Goal: Task Accomplishment & Management: Manage account settings

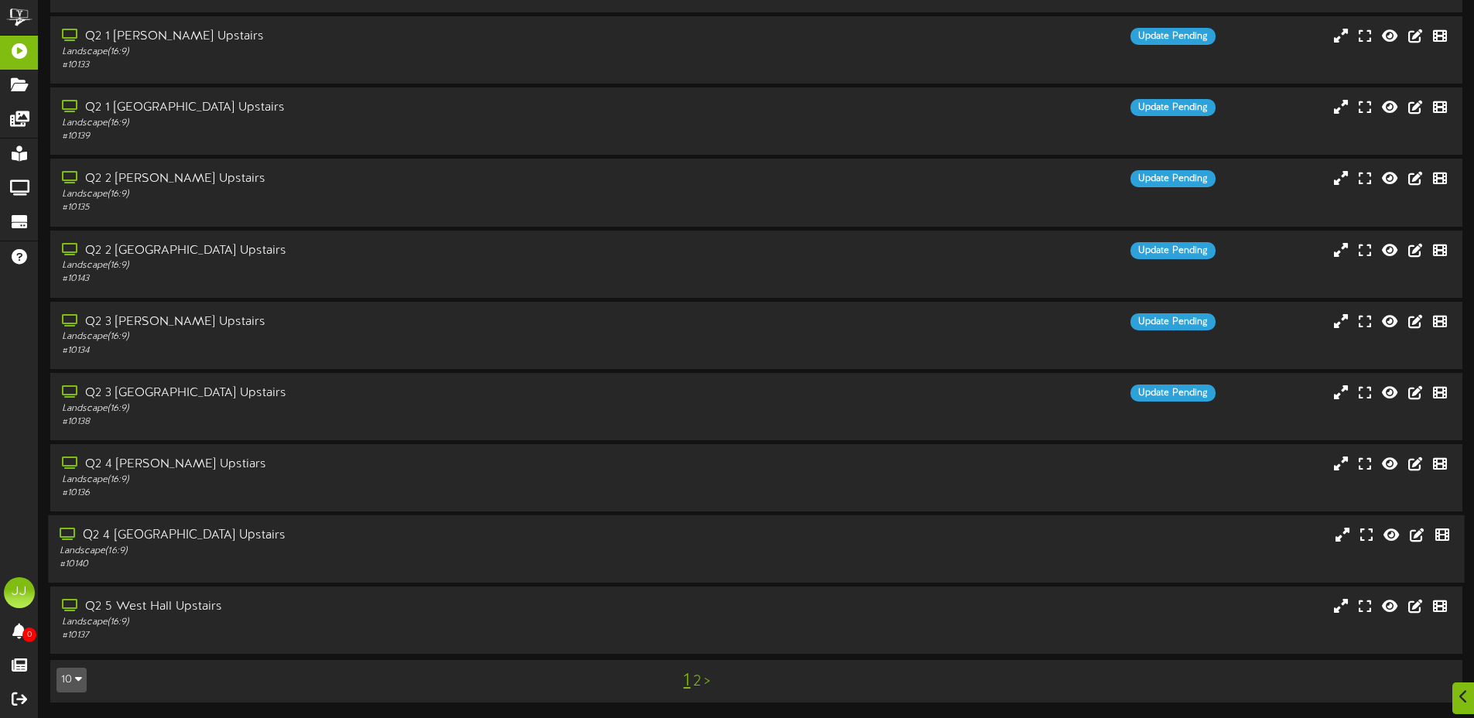
scroll to position [109, 0]
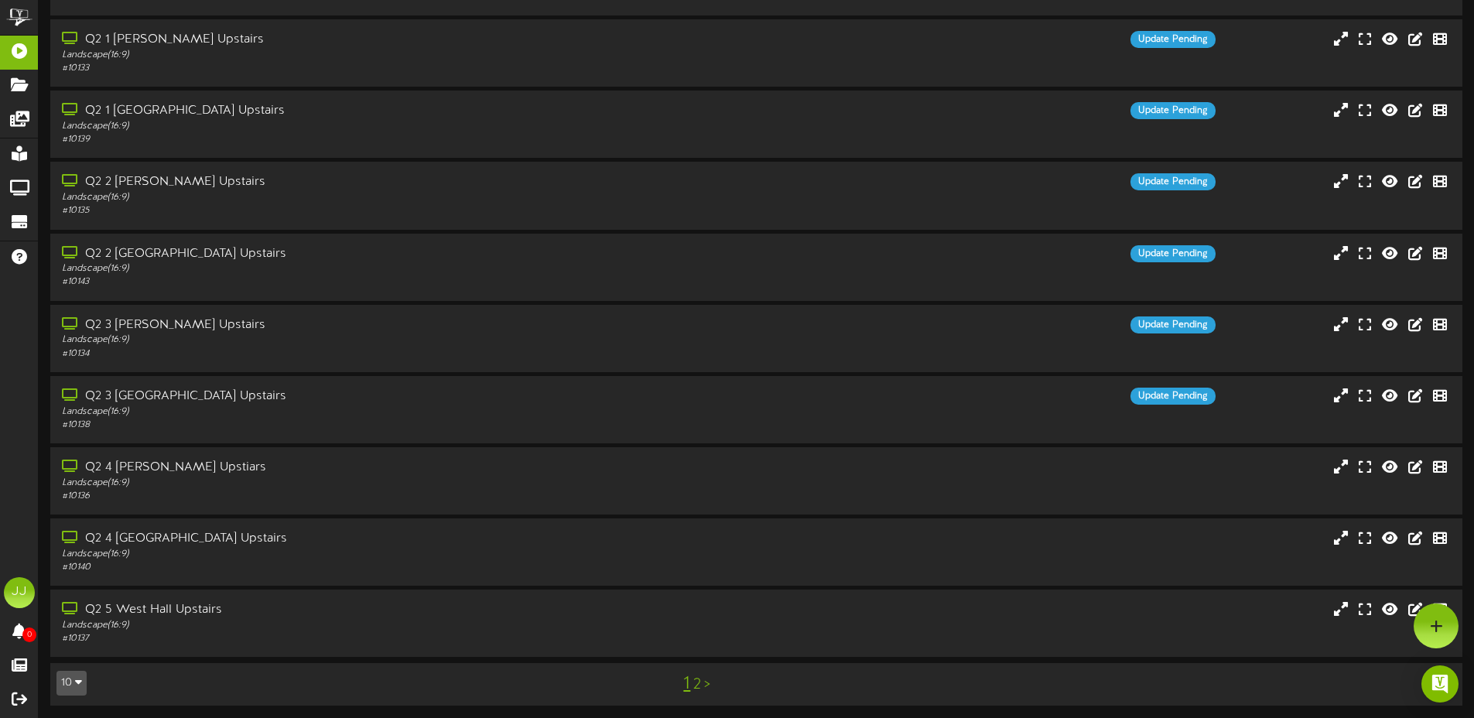
click at [693, 689] on link "2" at bounding box center [697, 684] width 8 height 17
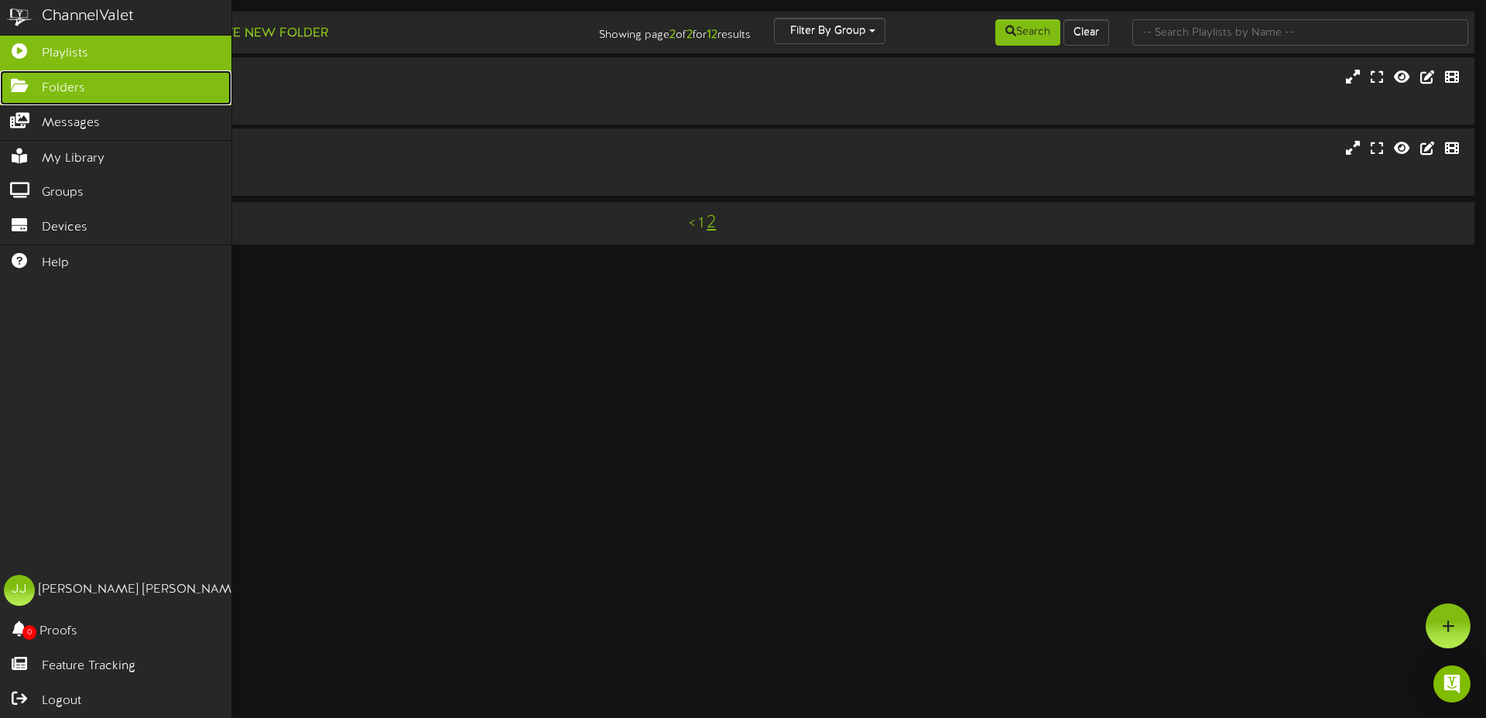
click at [35, 94] on link "Folders" at bounding box center [115, 87] width 231 height 35
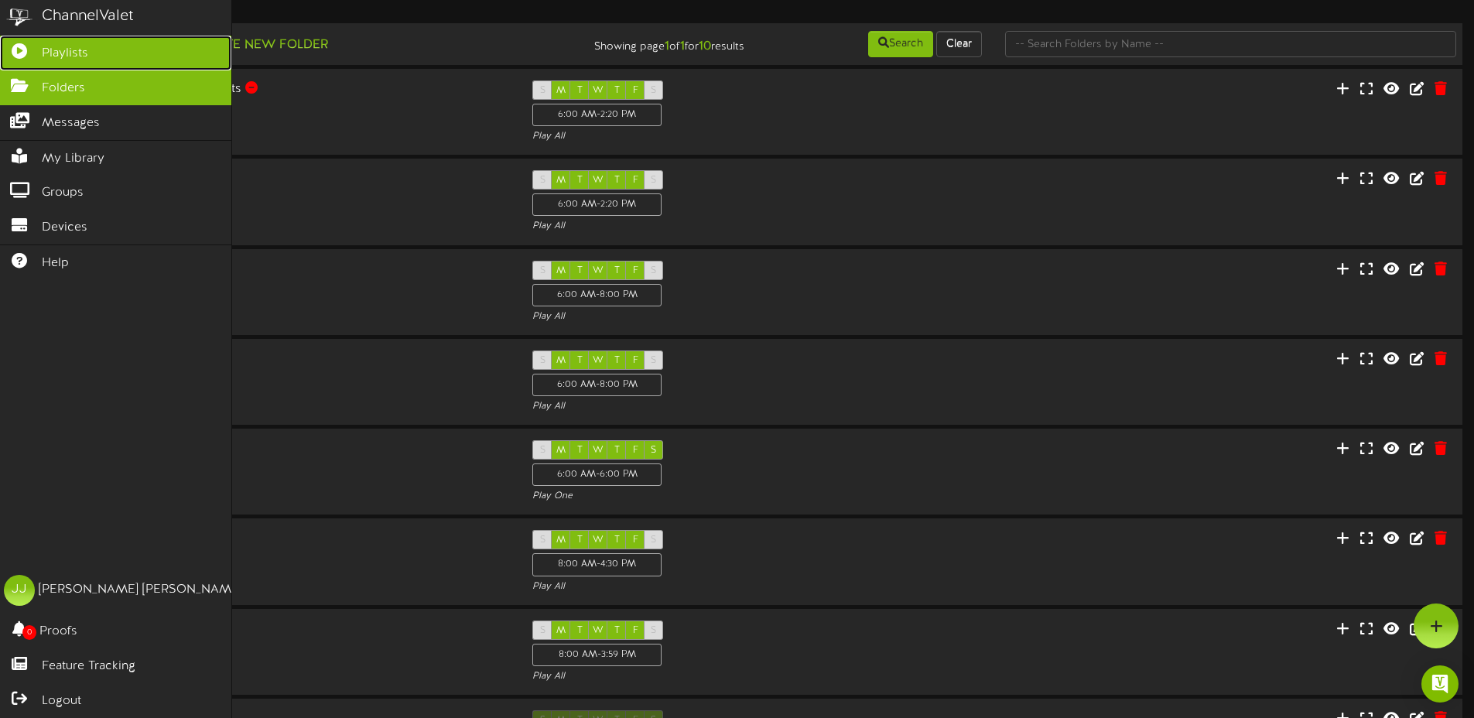
click at [15, 51] on icon at bounding box center [19, 49] width 39 height 12
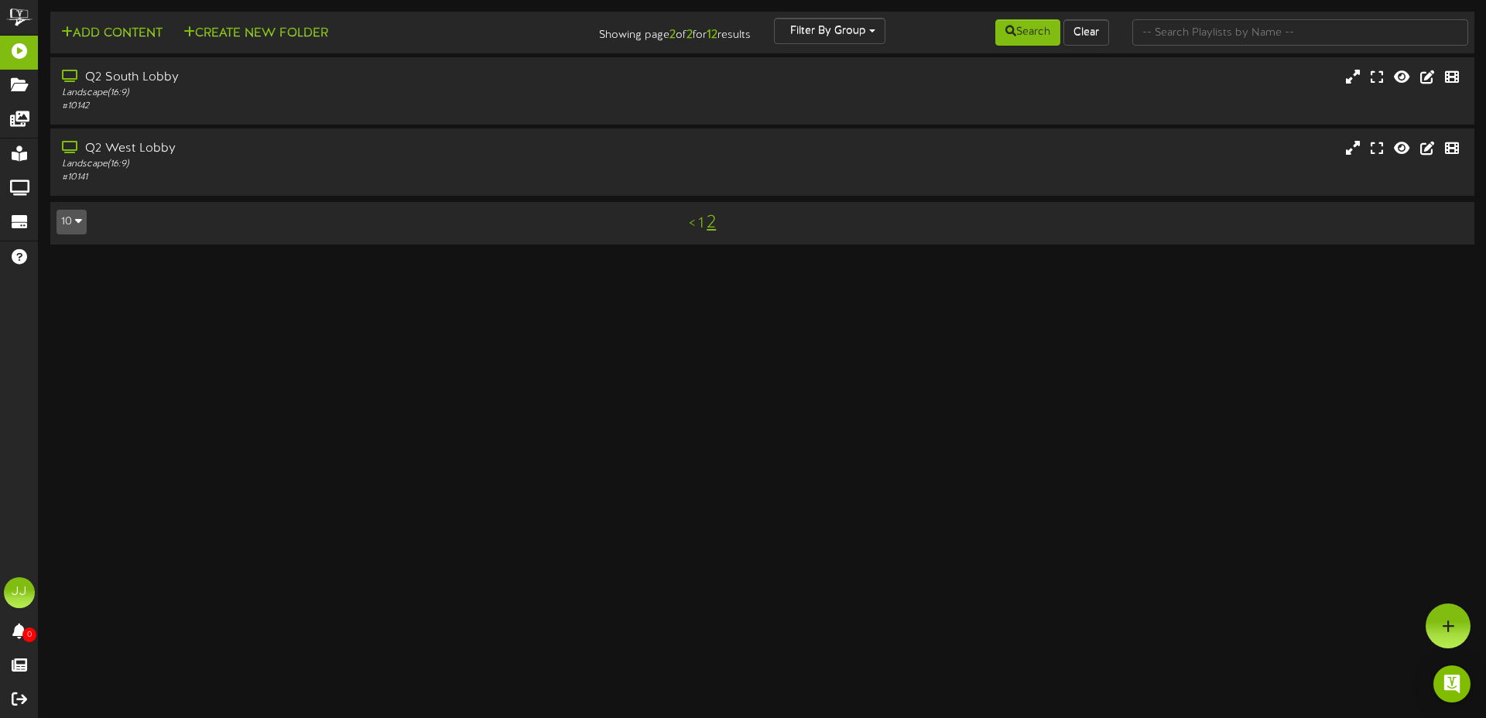
click at [700, 228] on link "1" at bounding box center [700, 223] width 5 height 17
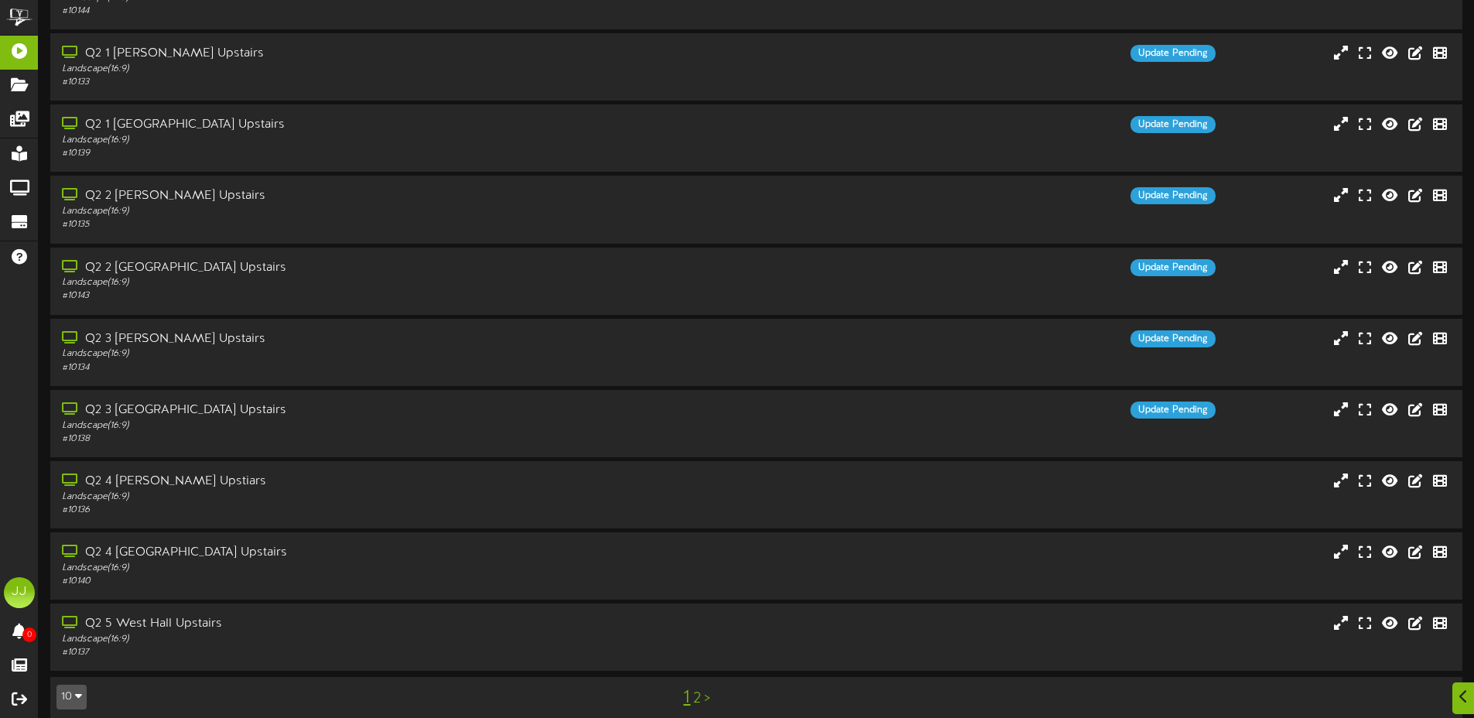
scroll to position [112, 0]
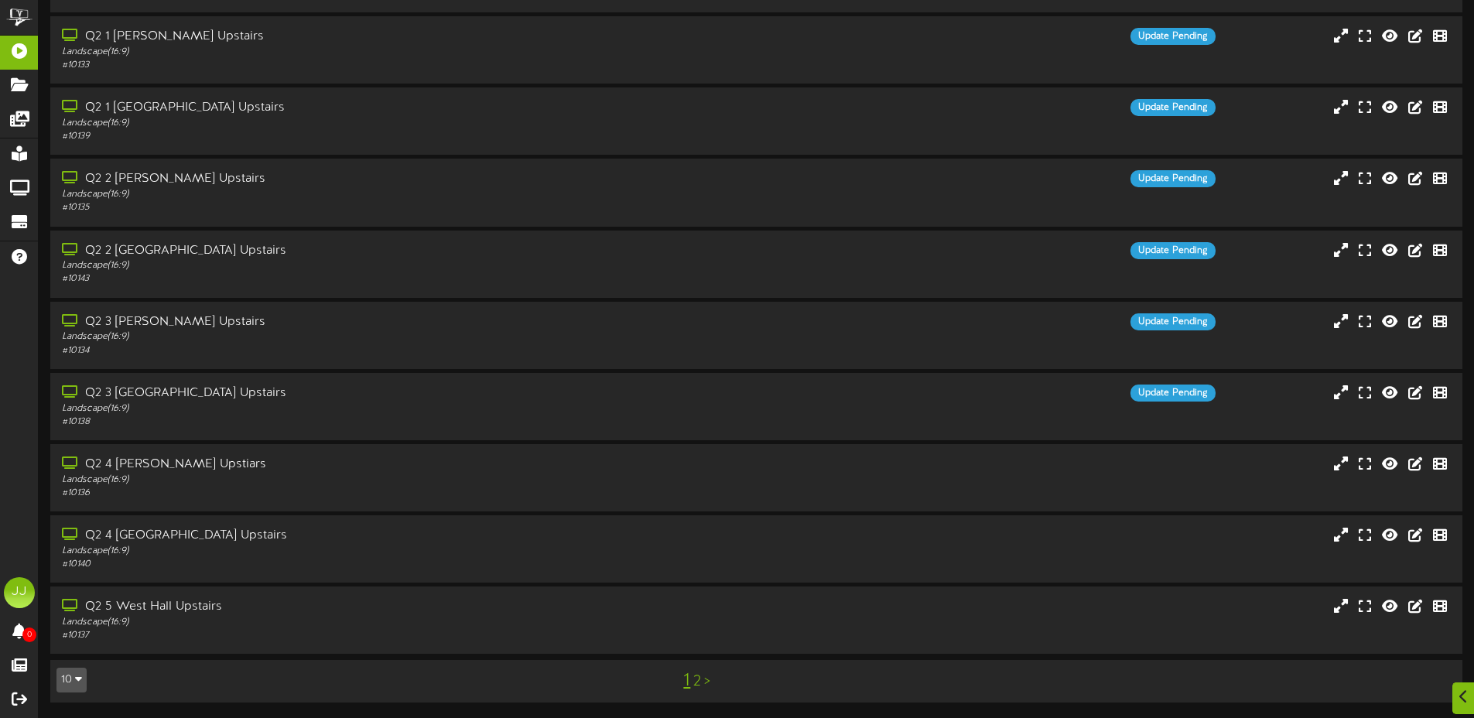
click at [698, 683] on link "2" at bounding box center [697, 681] width 8 height 17
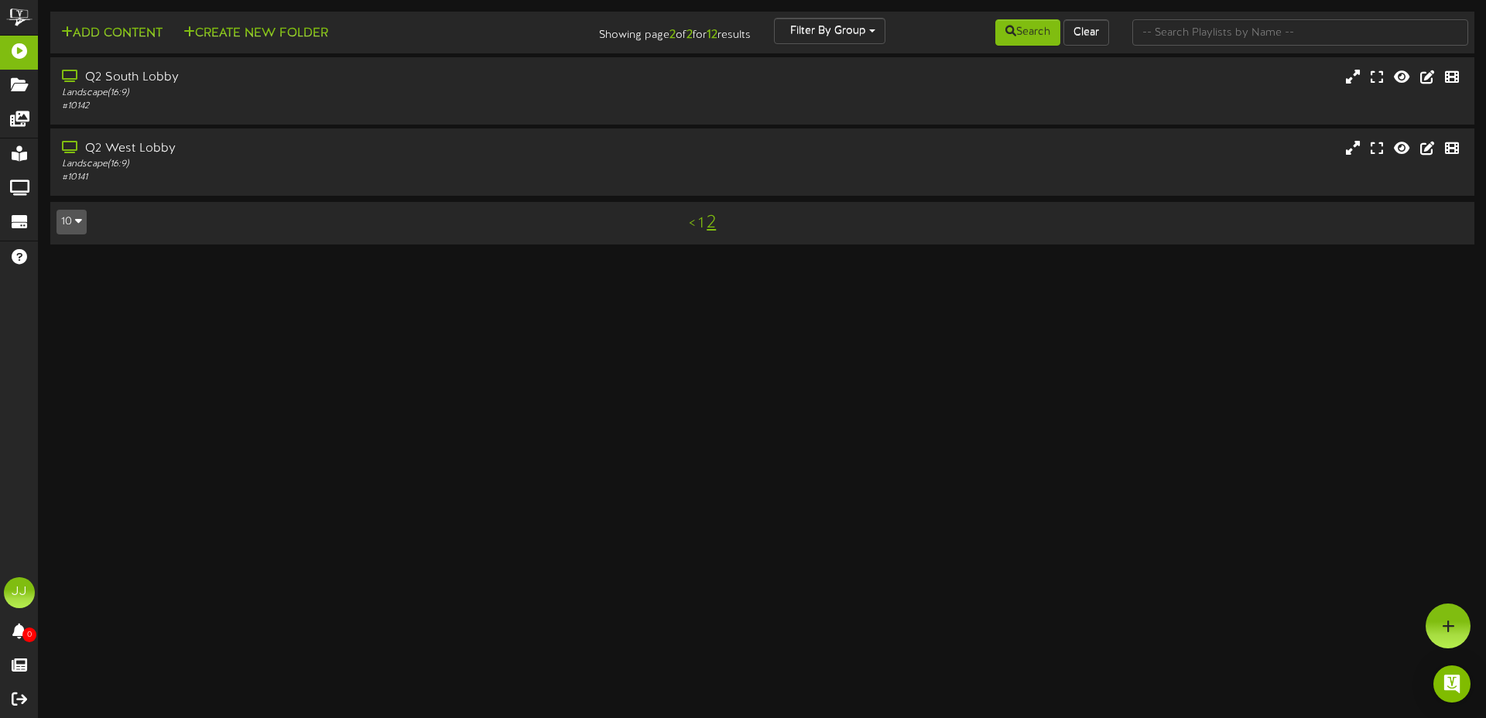
click at [699, 224] on link "1" at bounding box center [700, 223] width 5 height 17
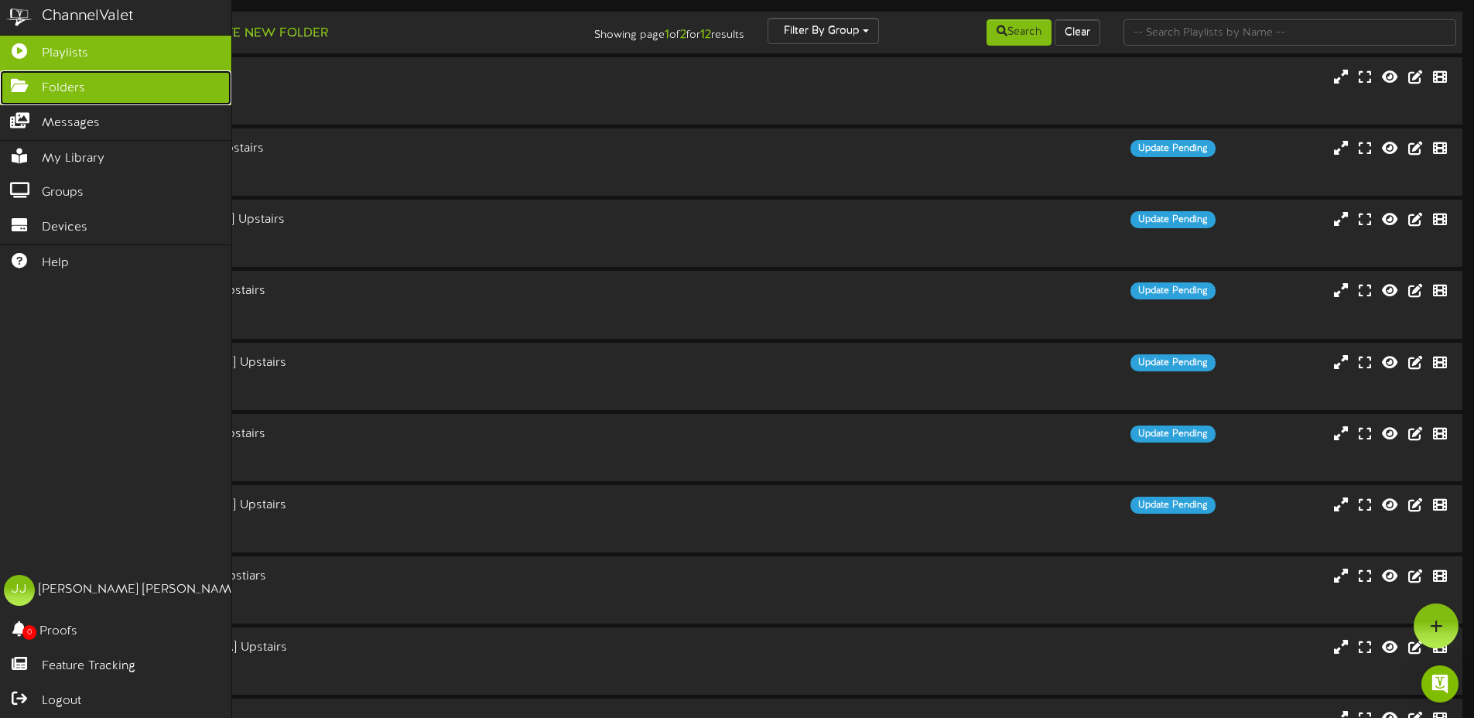
click at [23, 87] on icon at bounding box center [19, 84] width 39 height 12
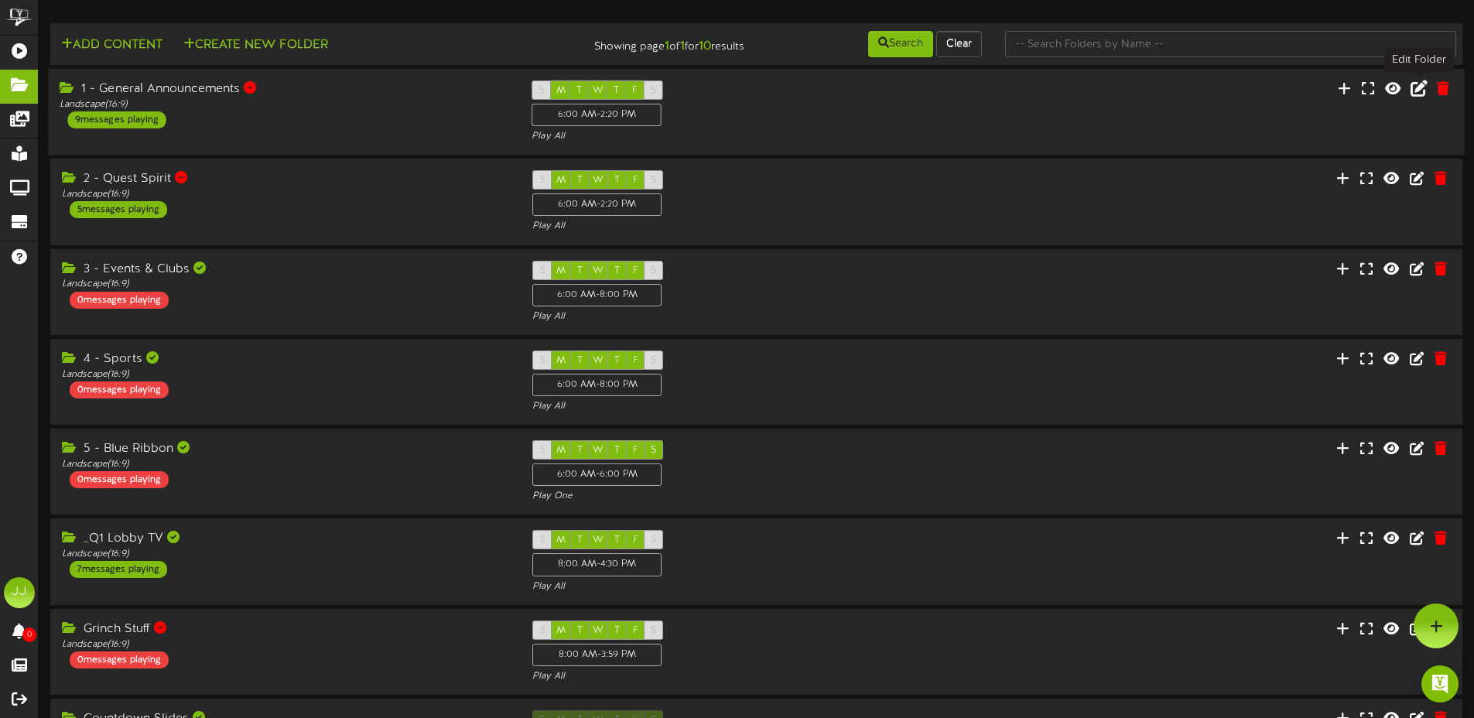
click at [1419, 89] on icon at bounding box center [1419, 88] width 17 height 17
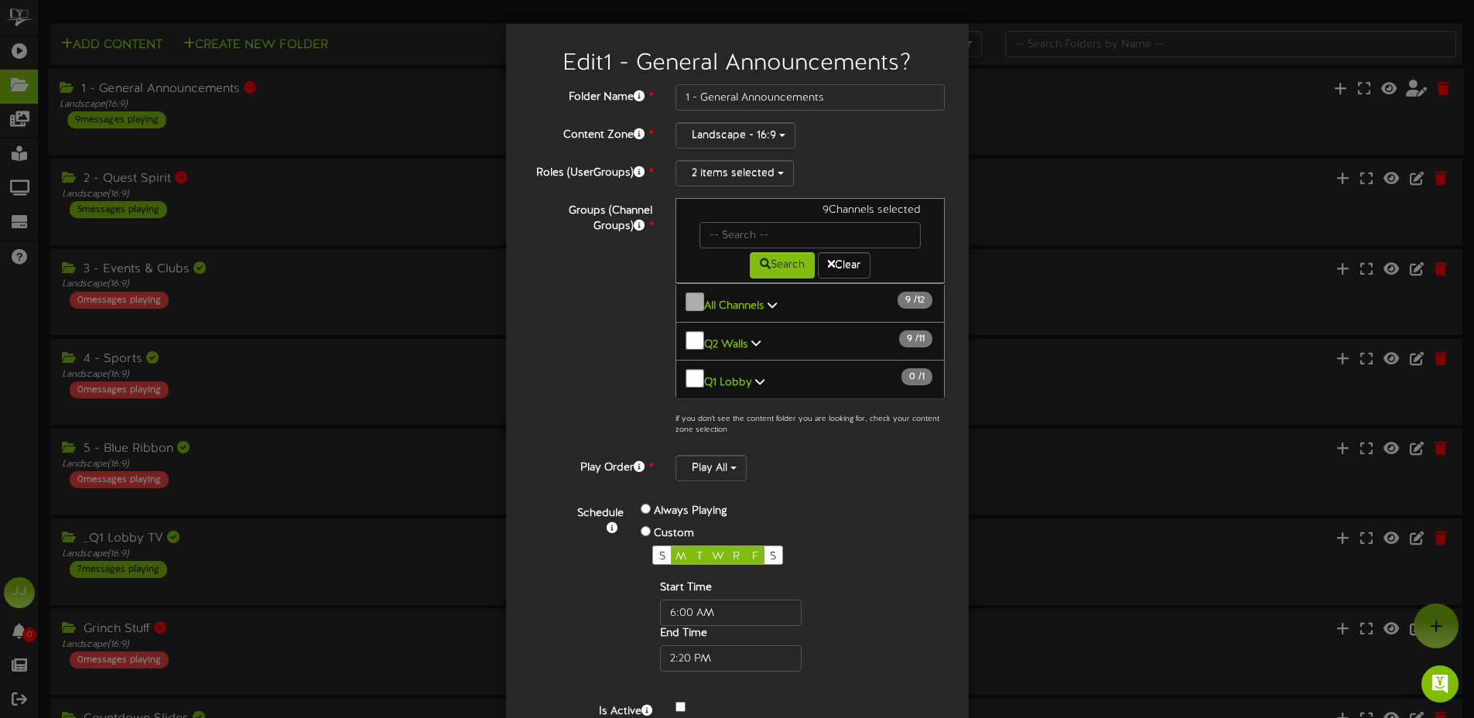
scroll to position [1, 0]
click at [741, 337] on link "Q2 Walls 9 / 11" at bounding box center [727, 343] width 47 height 12
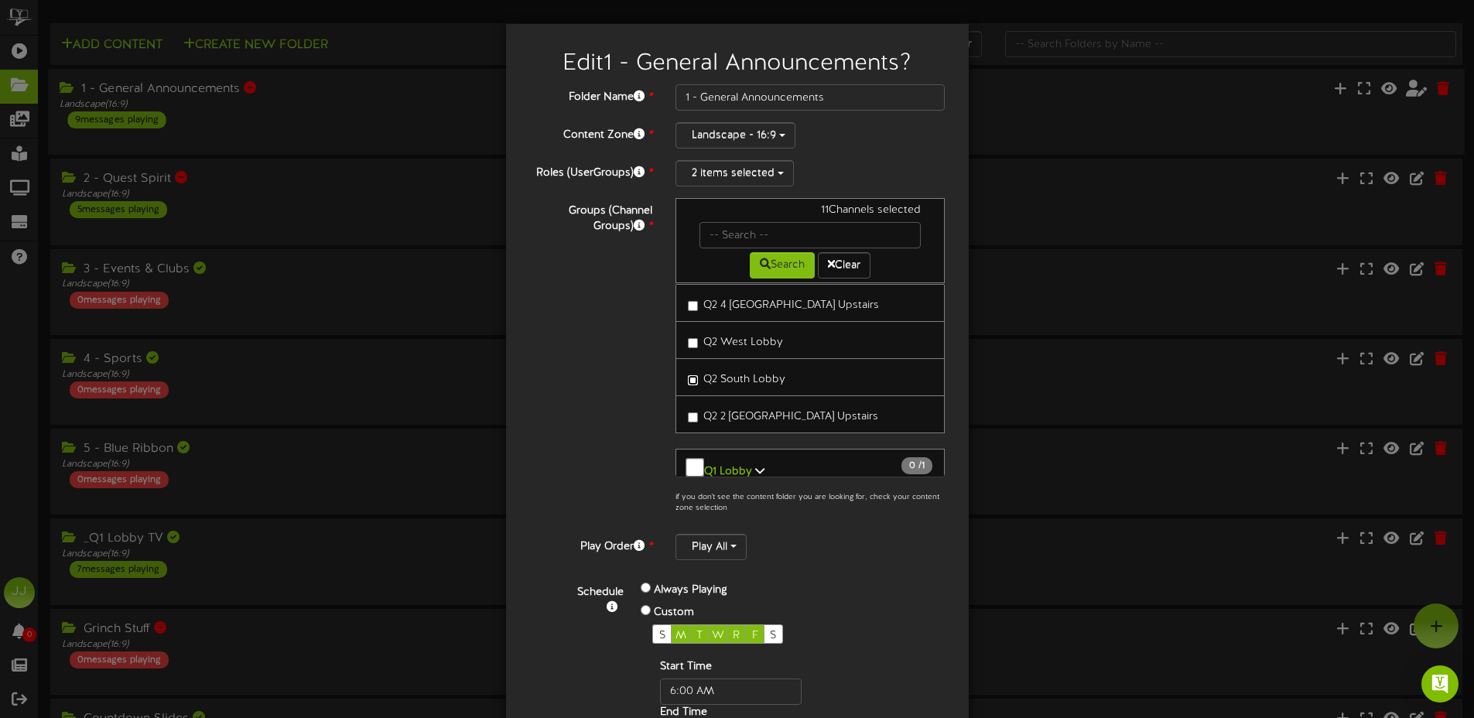
scroll to position [337, 0]
click at [602, 408] on div "Groups (Channel Groups) * 11 Channels selected Search Clear 11 12" at bounding box center [738, 360] width 440 height 324
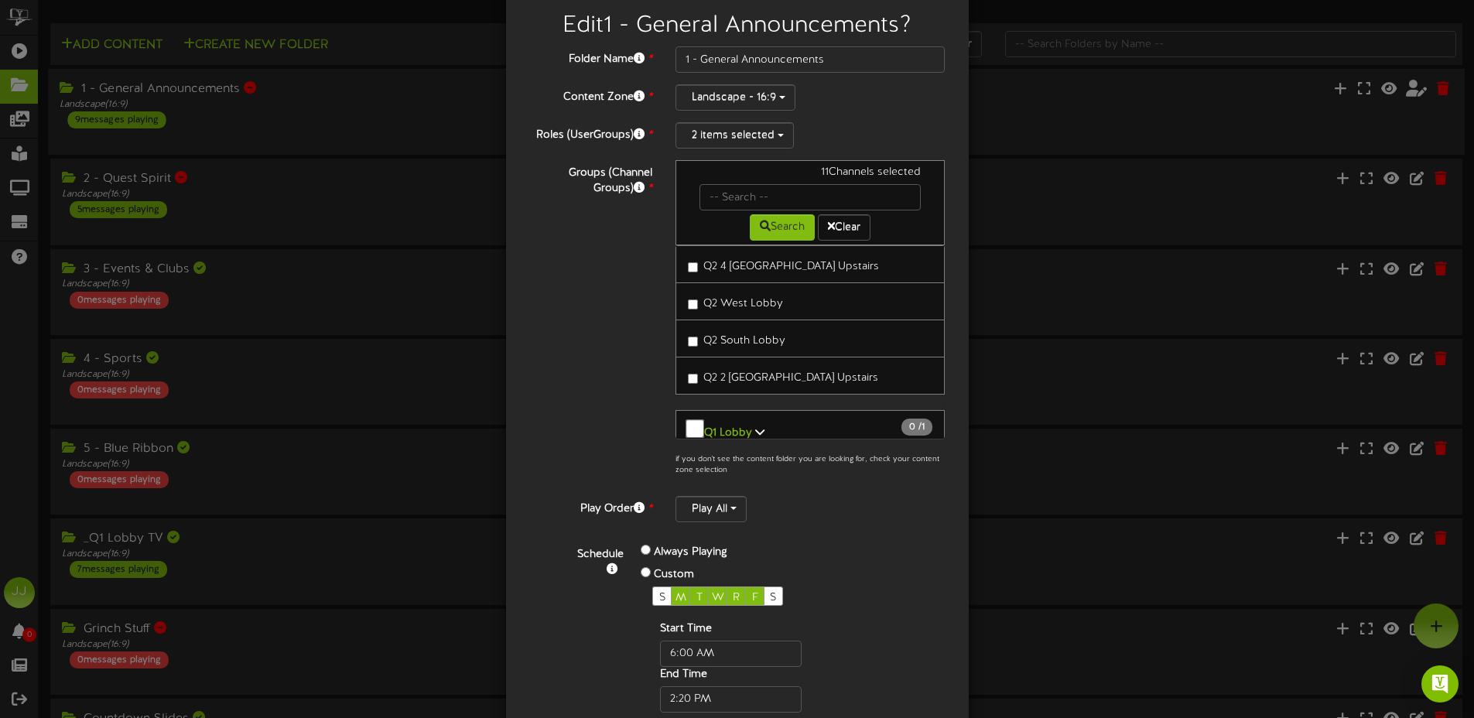
scroll to position [154, 0]
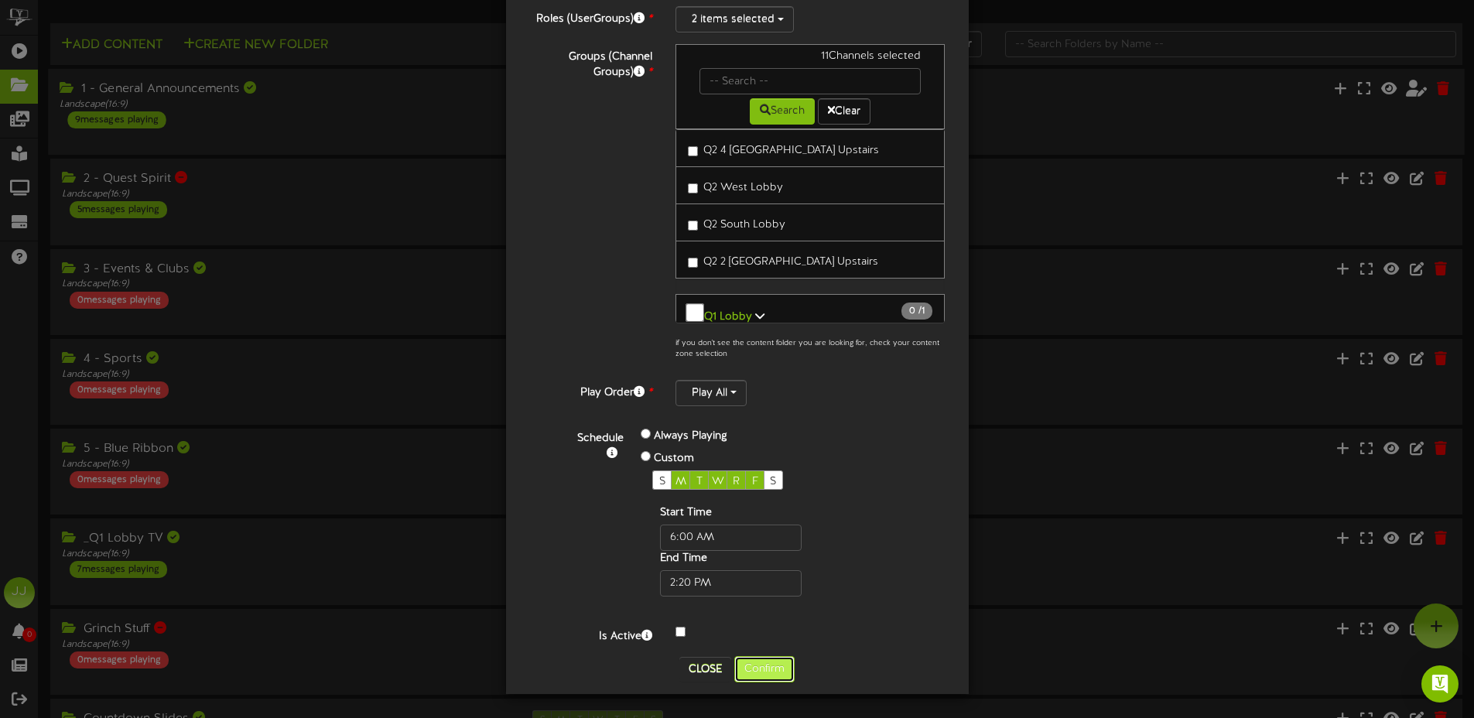
click at [759, 675] on button "Confirm" at bounding box center [764, 669] width 60 height 26
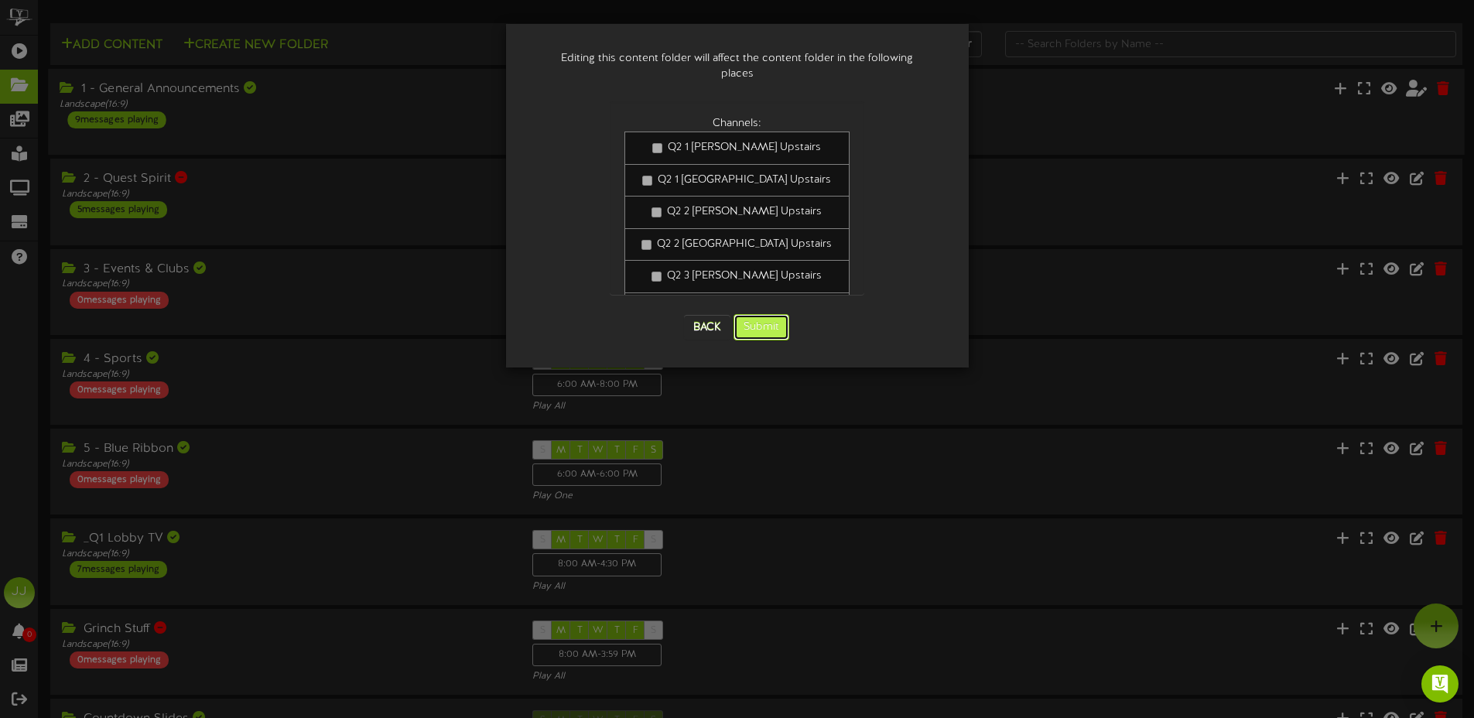
click at [771, 320] on button "Submit" at bounding box center [762, 327] width 56 height 26
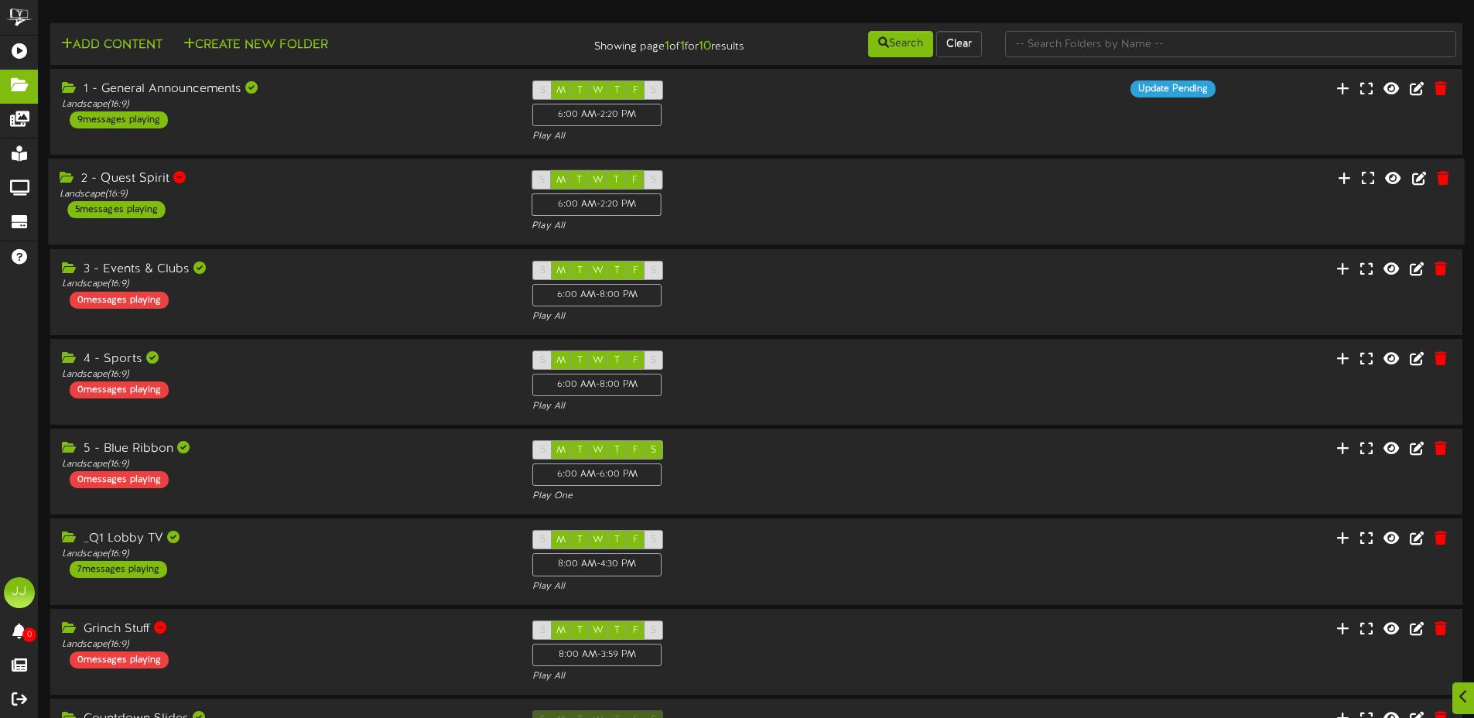
scroll to position [3, 0]
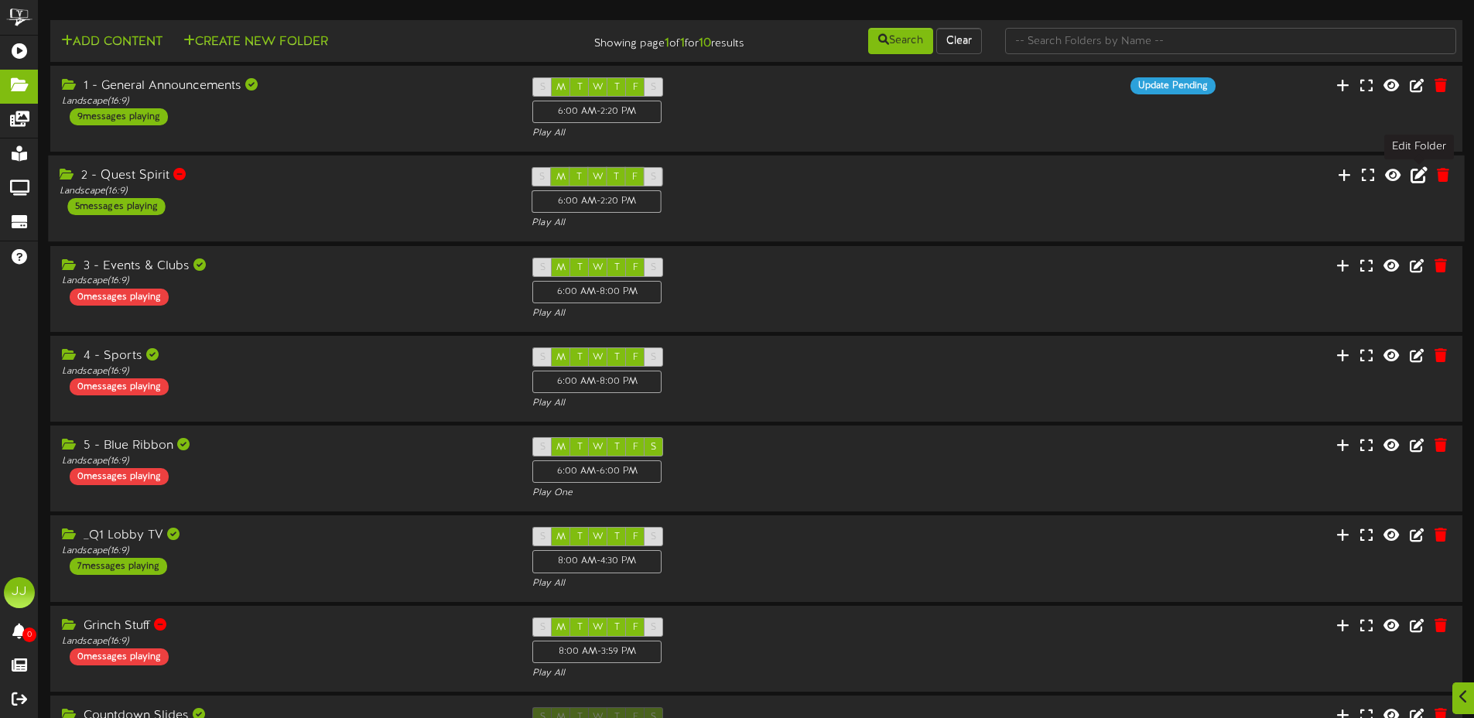
click at [1416, 179] on icon at bounding box center [1419, 174] width 17 height 17
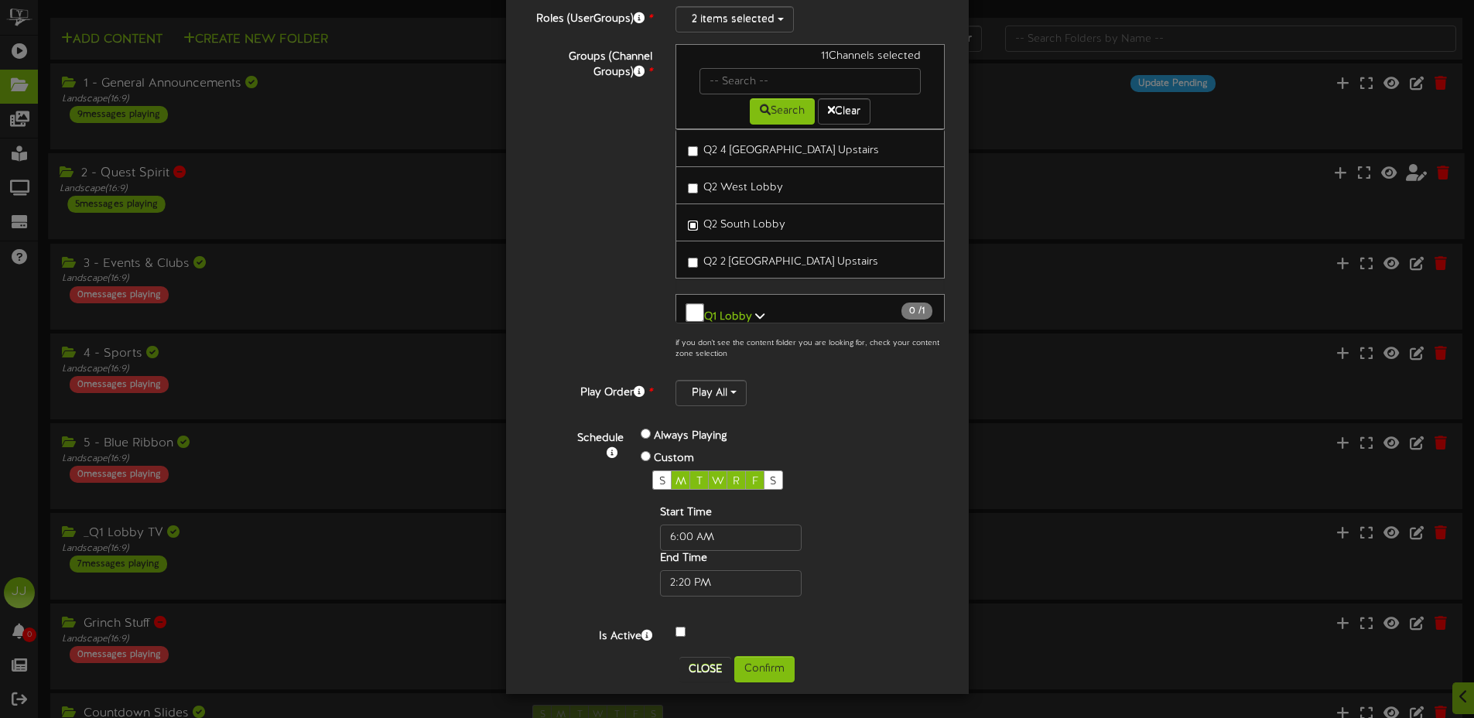
scroll to position [6, 0]
click at [754, 670] on button "Confirm" at bounding box center [764, 669] width 60 height 26
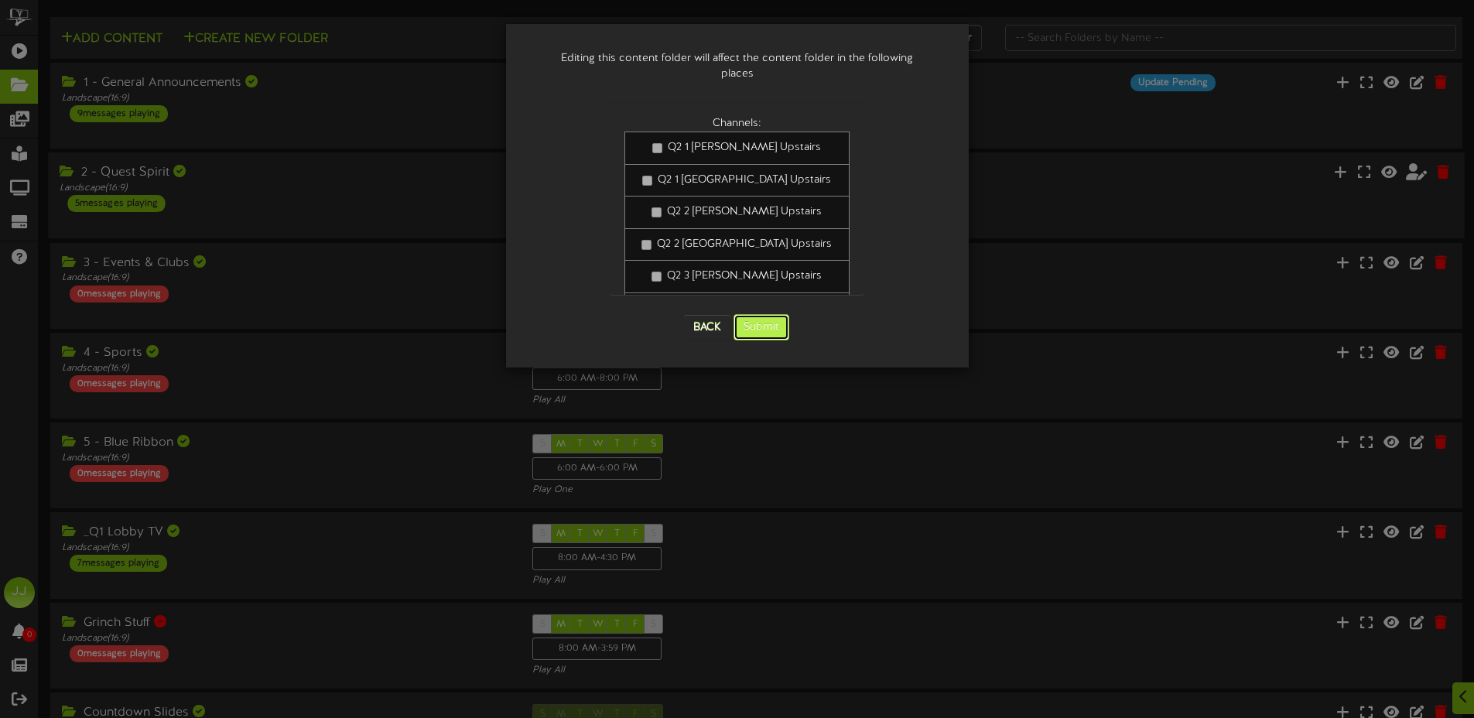
click at [766, 314] on button "Submit" at bounding box center [762, 327] width 56 height 26
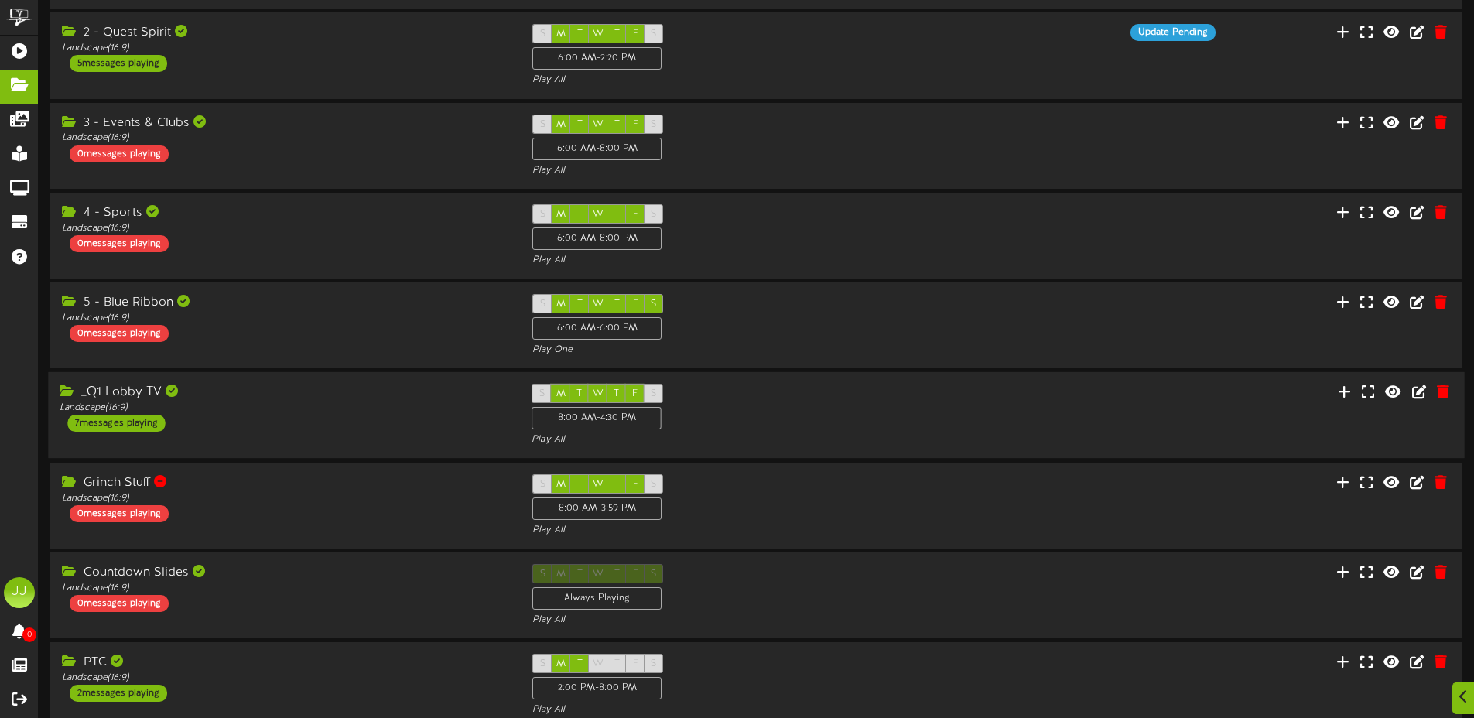
scroll to position [309, 0]
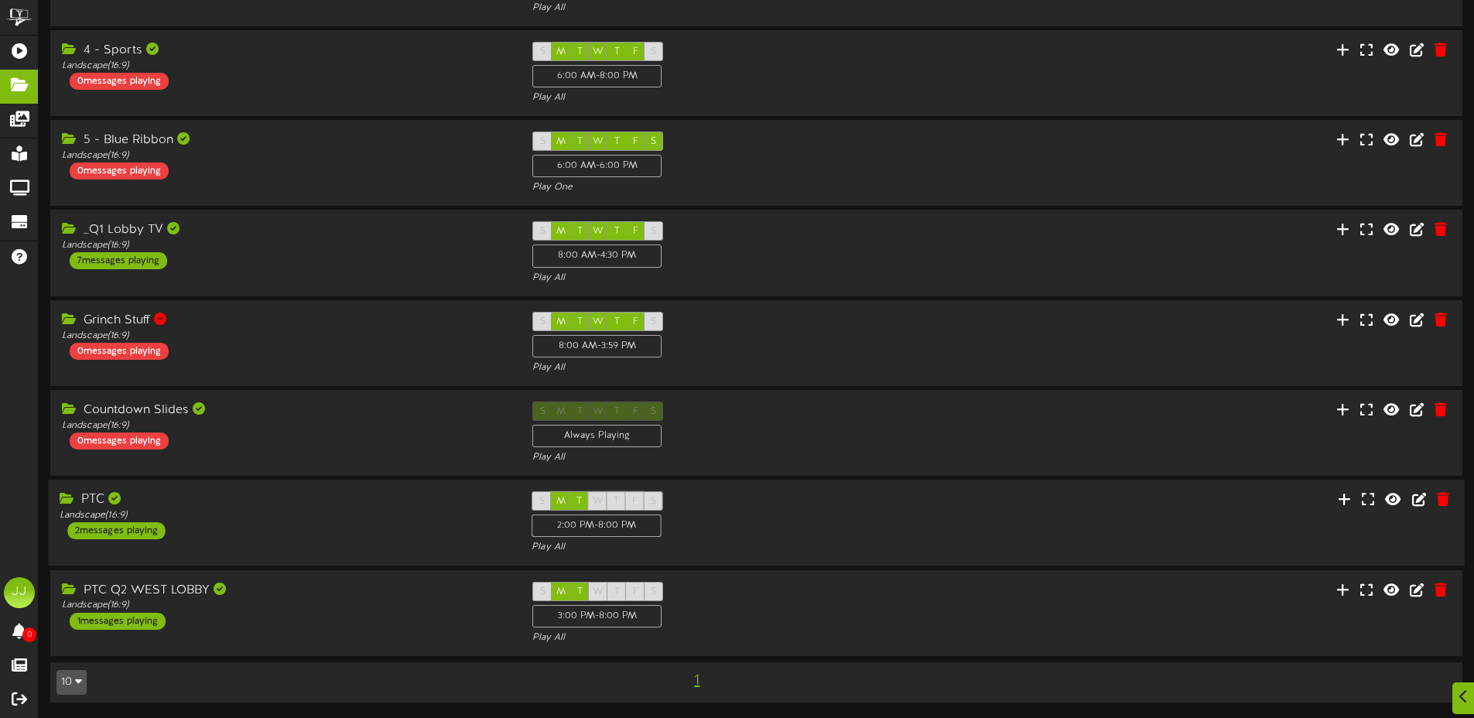
click at [1193, 548] on div "PTC Landscape ( 16:9 ) 2 messages playing S M T W T F S 2:00 PM - 8:00 PM Play …" at bounding box center [756, 522] width 1416 height 63
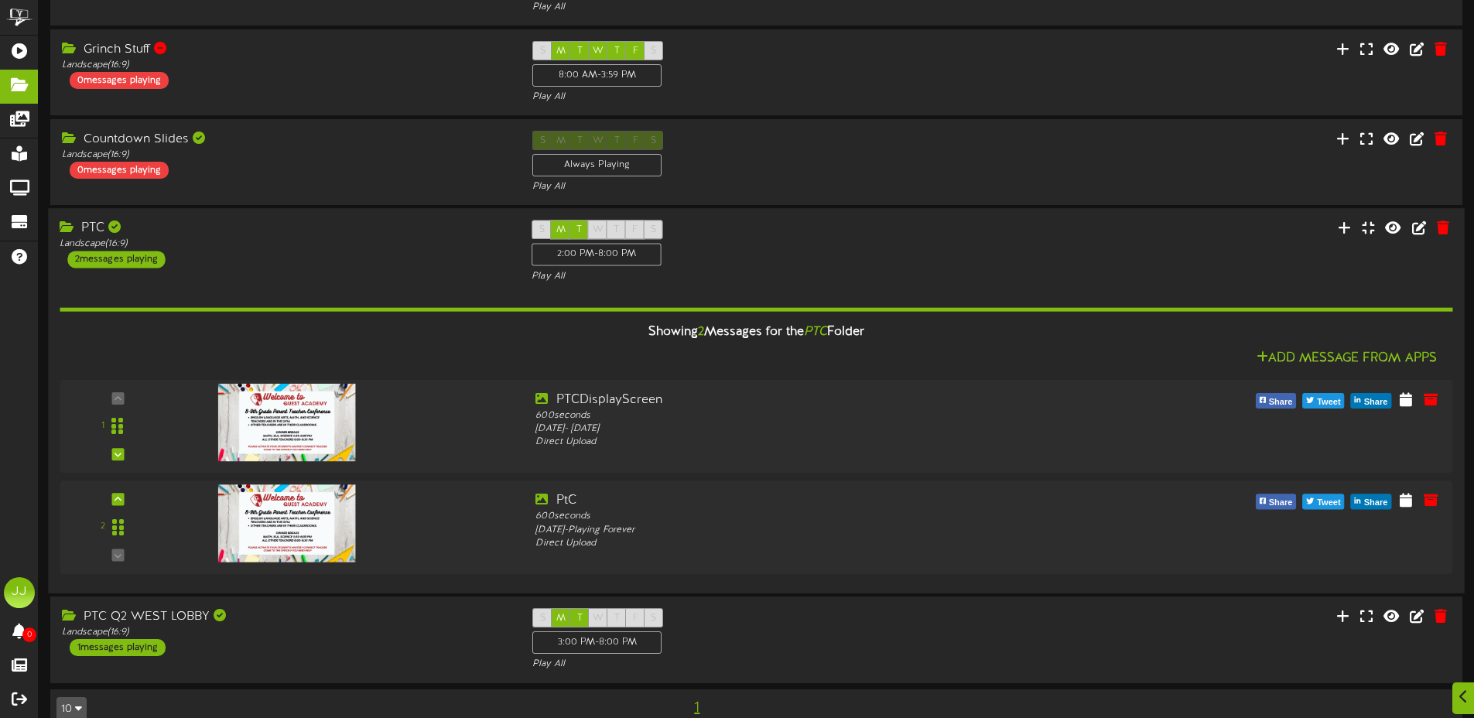
scroll to position [607, 0]
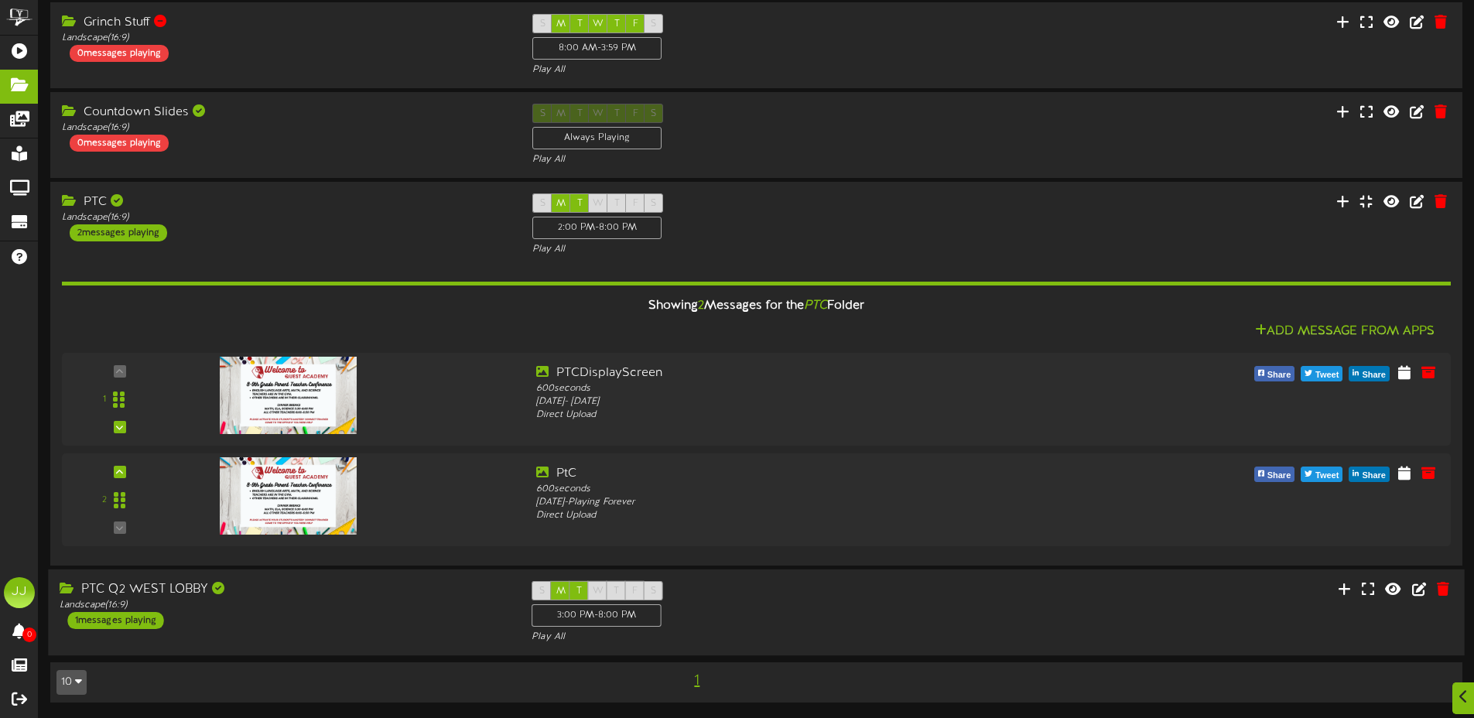
click at [890, 618] on div "S M T W T F S 3:00 PM - 8:00 PM Play All" at bounding box center [756, 612] width 472 height 63
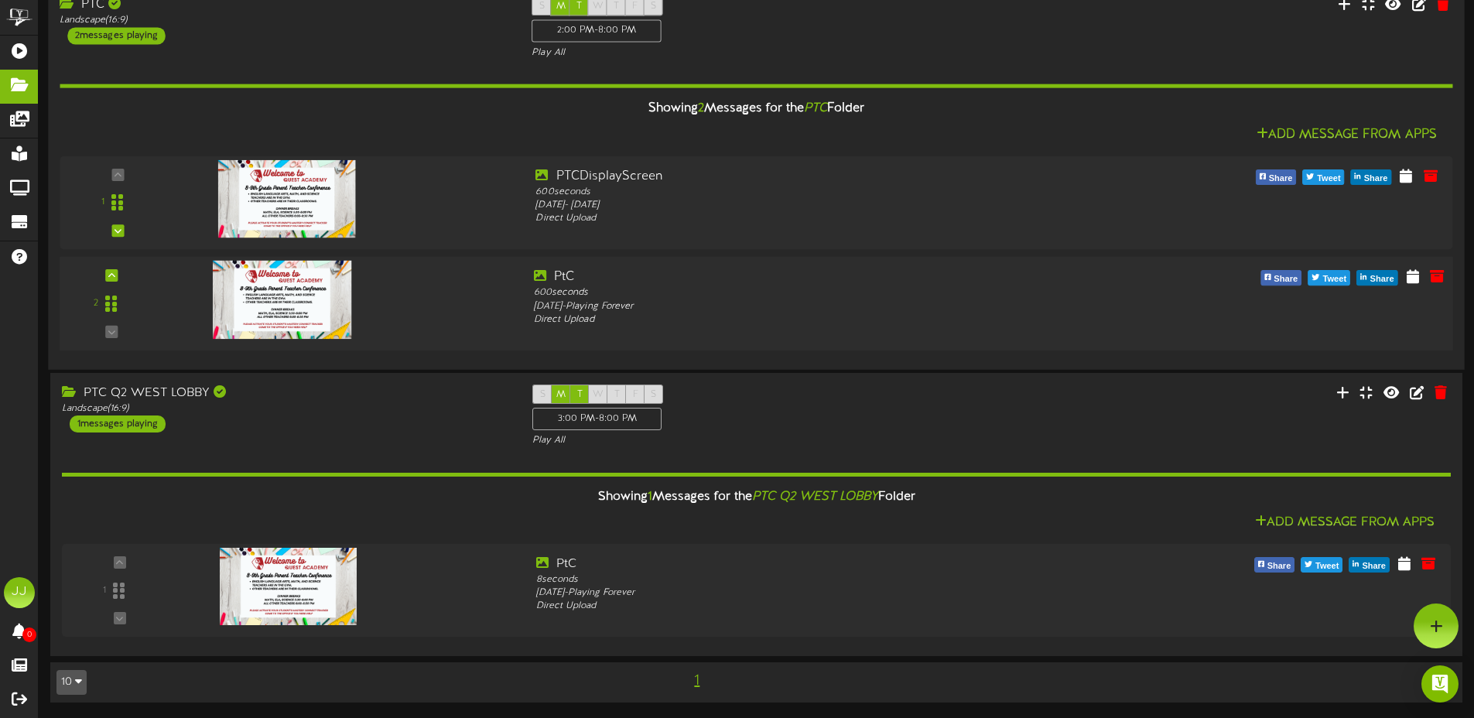
scroll to position [0, 0]
